Goal: Information Seeking & Learning: Learn about a topic

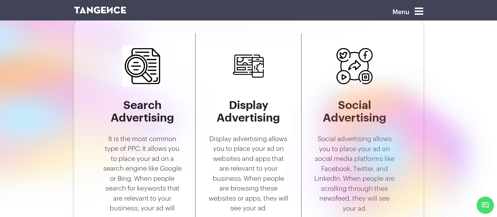
scroll to position [1266, 0]
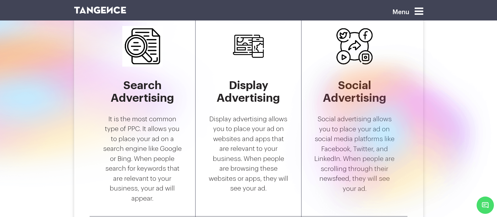
click at [208, 100] on h5 "Display Advertising" at bounding box center [248, 91] width 81 height 25
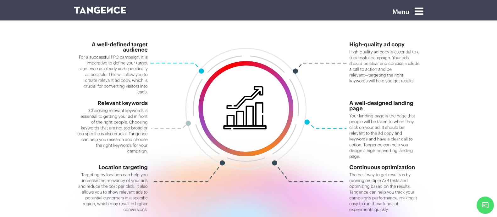
scroll to position [992, 0]
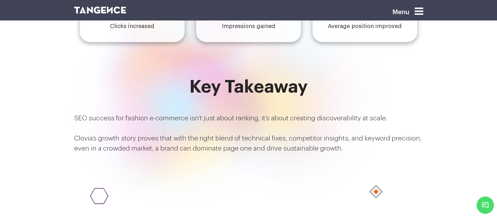
scroll to position [1191, 0]
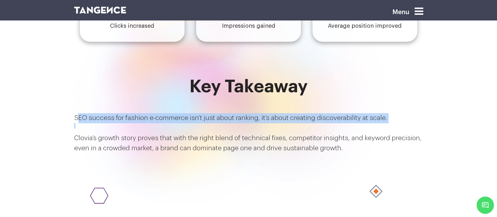
drag, startPoint x: 58, startPoint y: 111, endPoint x: 321, endPoint y: 152, distance: 266.2
click at [321, 152] on div "Key Takeaway SEO success for fashion e-commerce isn’t just about ranking, it’s …" at bounding box center [248, 118] width 349 height 82
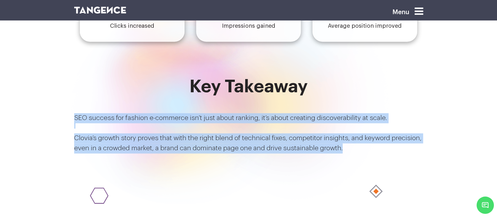
drag, startPoint x: 51, startPoint y: 108, endPoint x: 326, endPoint y: 144, distance: 277.4
click at [326, 144] on div "Key Takeaway SEO success for fashion e-commerce isn’t just about ranking, it’s …" at bounding box center [249, 130] width 359 height 107
copy div "SEO success for fashion e-commerce isn’t just about ranking, it’s about creatin…"
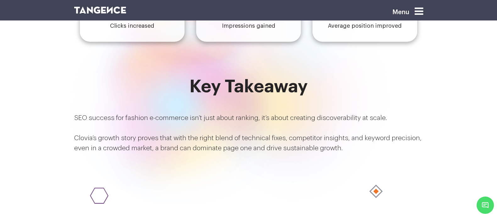
click at [107, 78] on h2 "Key Takeaway" at bounding box center [248, 87] width 349 height 20
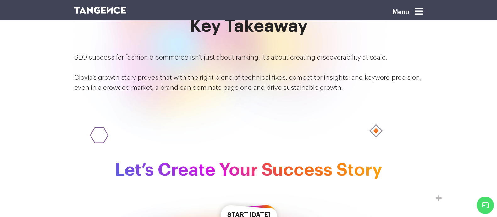
scroll to position [1253, 0]
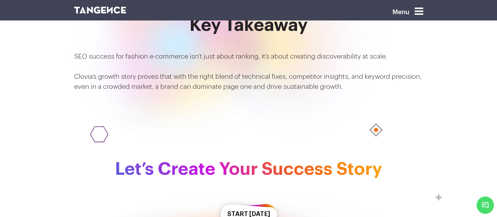
click at [234, 115] on div "Key Takeaway SEO success for fashion e-commerce isn’t just about ranking, it’s …" at bounding box center [249, 68] width 359 height 107
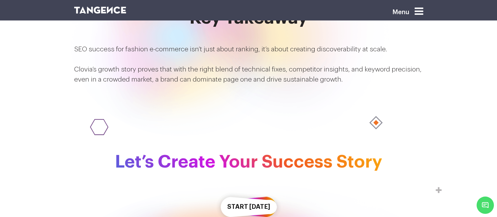
scroll to position [1254, 0]
